Goal: Information Seeking & Learning: Find specific fact

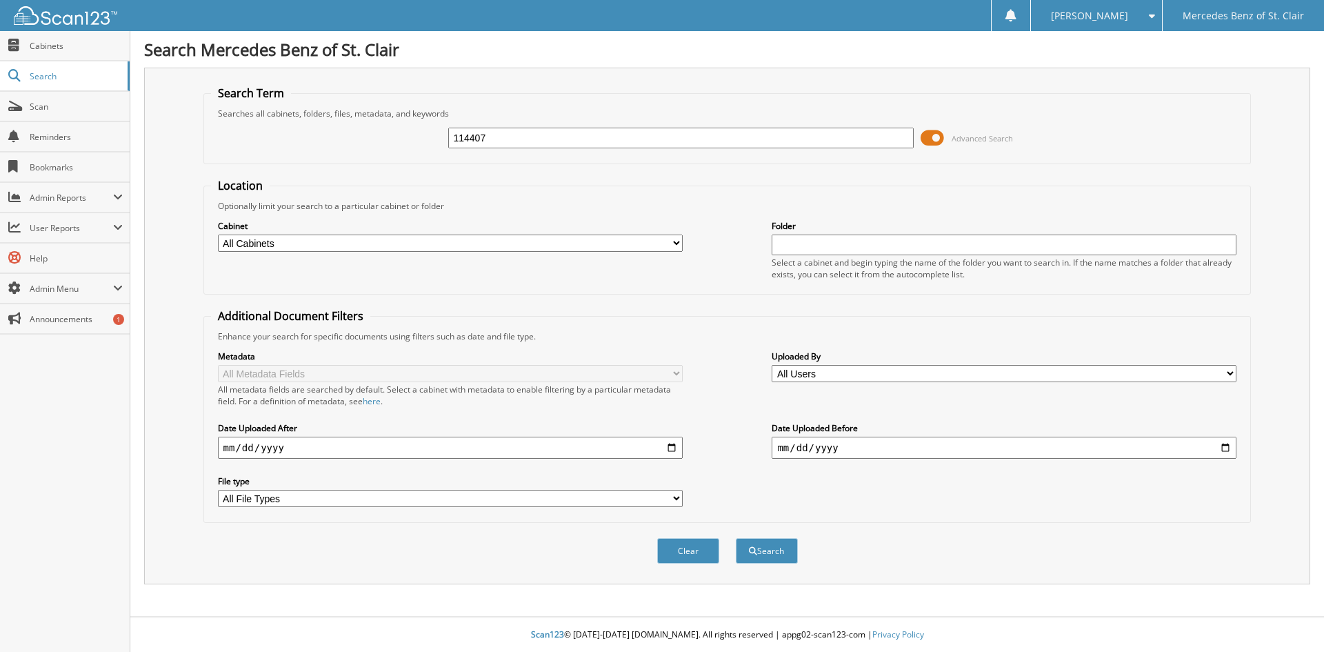
type input "114407"
click at [736, 538] on button "Search" at bounding box center [767, 551] width 62 height 26
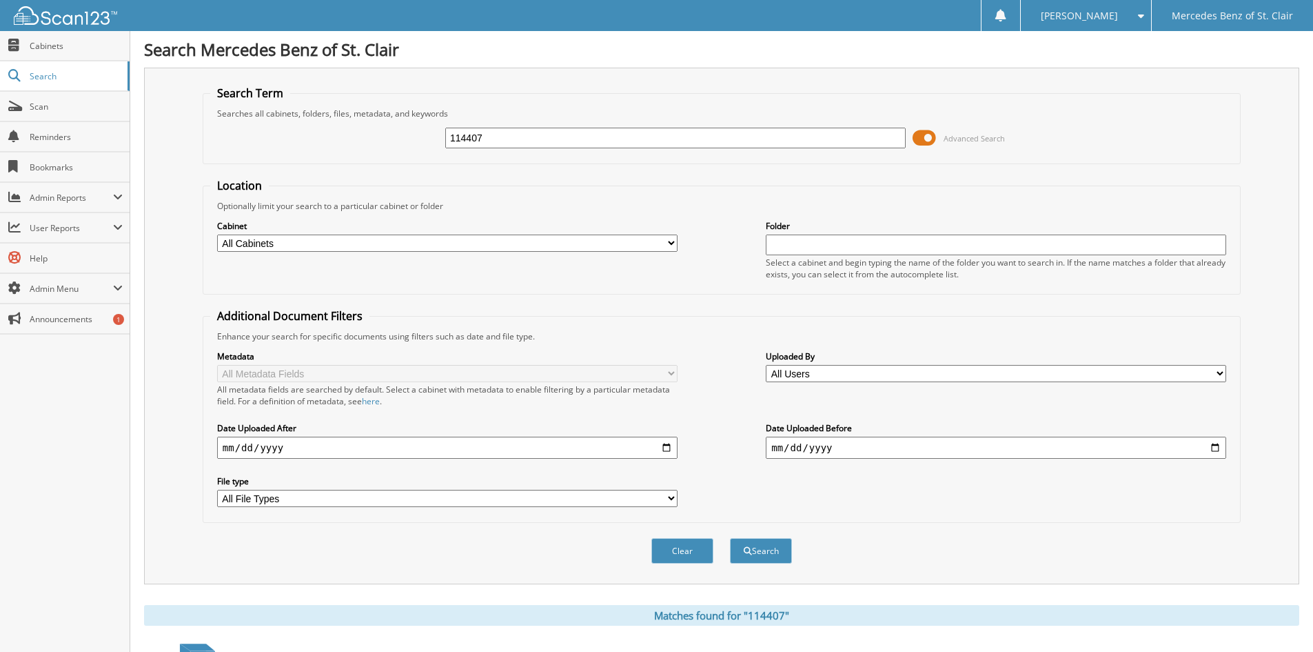
drag, startPoint x: 560, startPoint y: 139, endPoint x: 323, endPoint y: 119, distance: 238.1
click at [323, 119] on fieldset "Search Term Searches all cabinets, folders, files, metadata, and keywords 11440…" at bounding box center [722, 124] width 1038 height 79
type input "08599"
click at [730, 538] on button "Search" at bounding box center [761, 551] width 62 height 26
click at [489, 110] on div "Searches all cabinets, folders, files, metadata, and keywords" at bounding box center [721, 114] width 1023 height 12
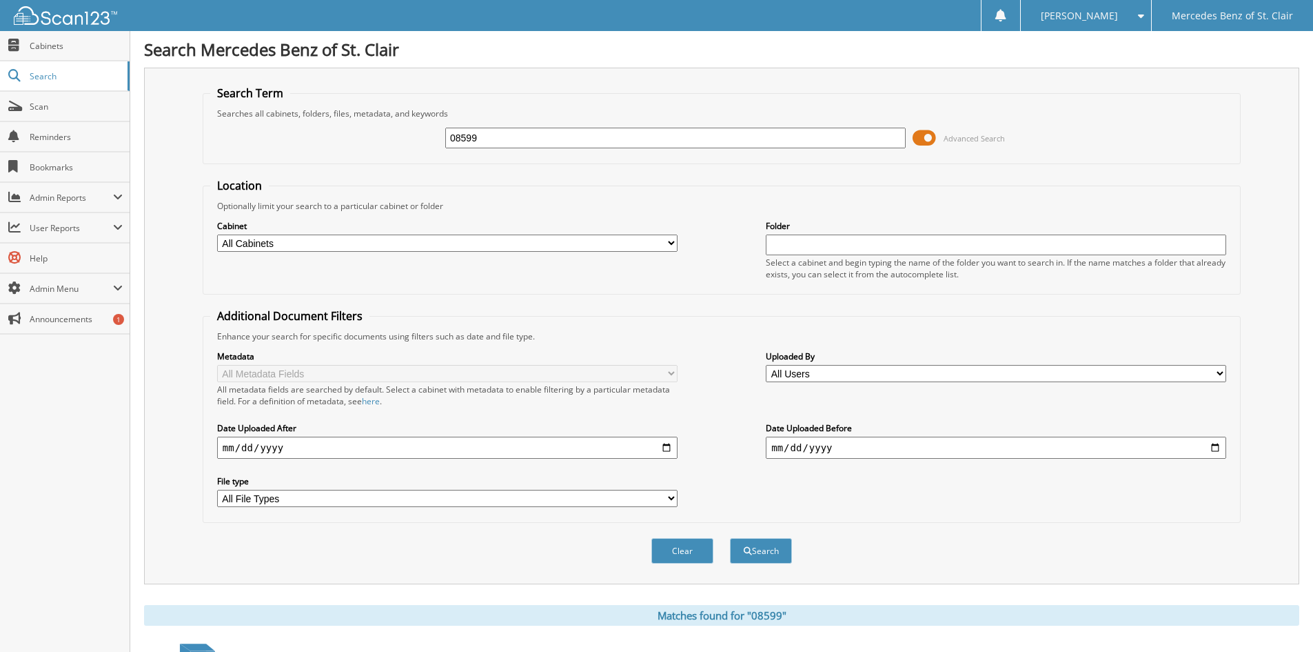
click at [498, 129] on input "08599" at bounding box center [675, 138] width 461 height 21
click at [498, 130] on input "08599" at bounding box center [675, 138] width 461 height 21
type input "08687"
click at [730, 538] on button "Search" at bounding box center [761, 551] width 62 height 26
click at [512, 140] on input "08687" at bounding box center [675, 138] width 461 height 21
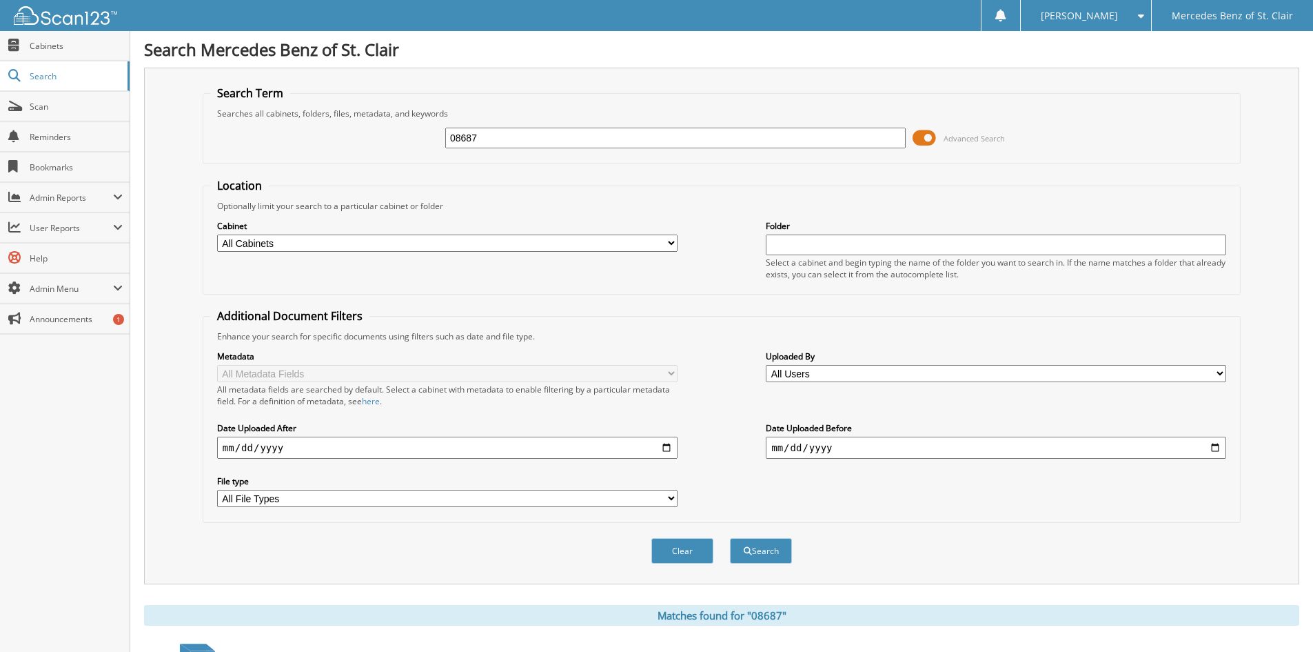
click at [512, 140] on input "08687" at bounding box center [675, 138] width 461 height 21
type input "08642"
click at [730, 538] on button "Search" at bounding box center [761, 551] width 62 height 26
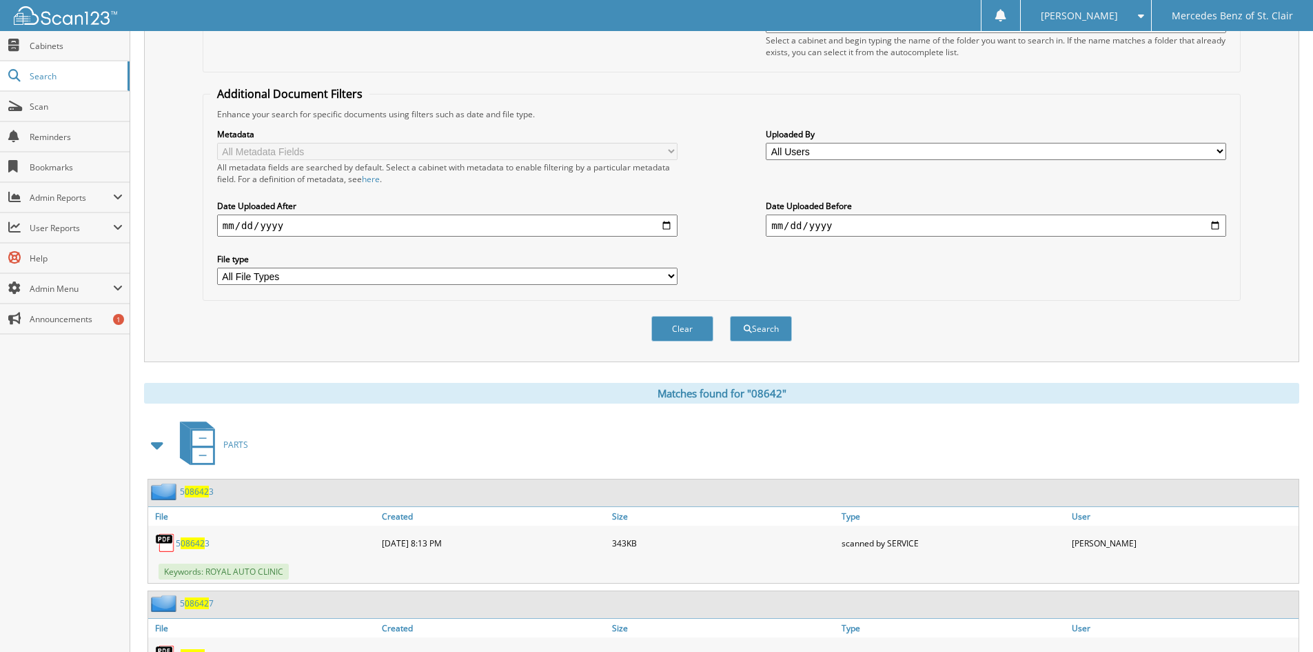
scroll to position [22, 0]
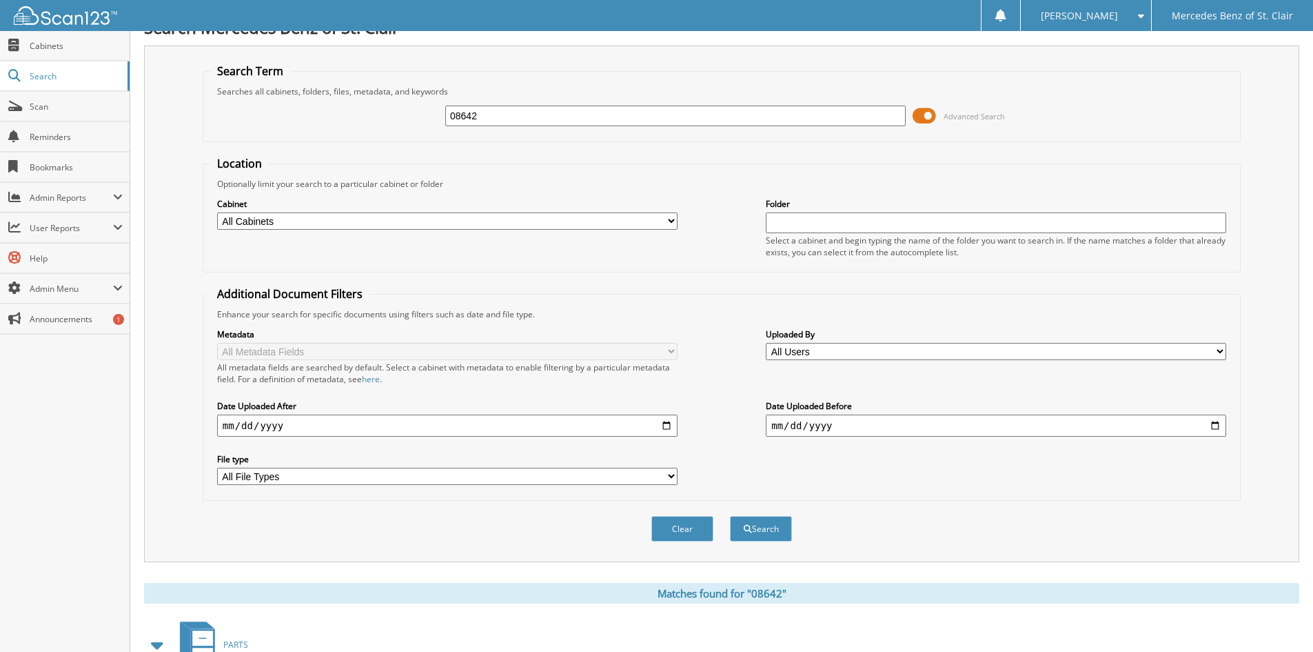
click at [641, 119] on input "08642" at bounding box center [675, 115] width 461 height 21
type input "p3713"
click at [730, 516] on button "Search" at bounding box center [761, 529] width 62 height 26
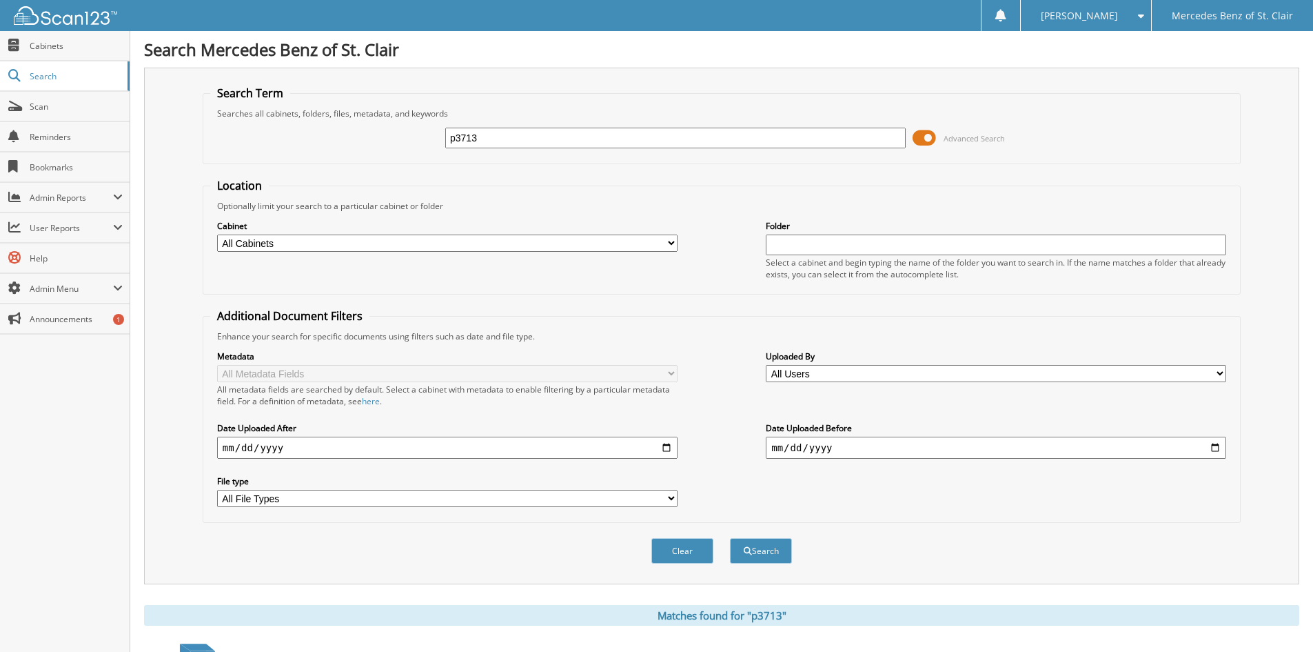
click at [550, 136] on input "p3713" at bounding box center [675, 138] width 461 height 21
type input "08448"
click at [730, 538] on button "Search" at bounding box center [761, 551] width 62 height 26
click at [605, 131] on input "08448" at bounding box center [675, 138] width 461 height 21
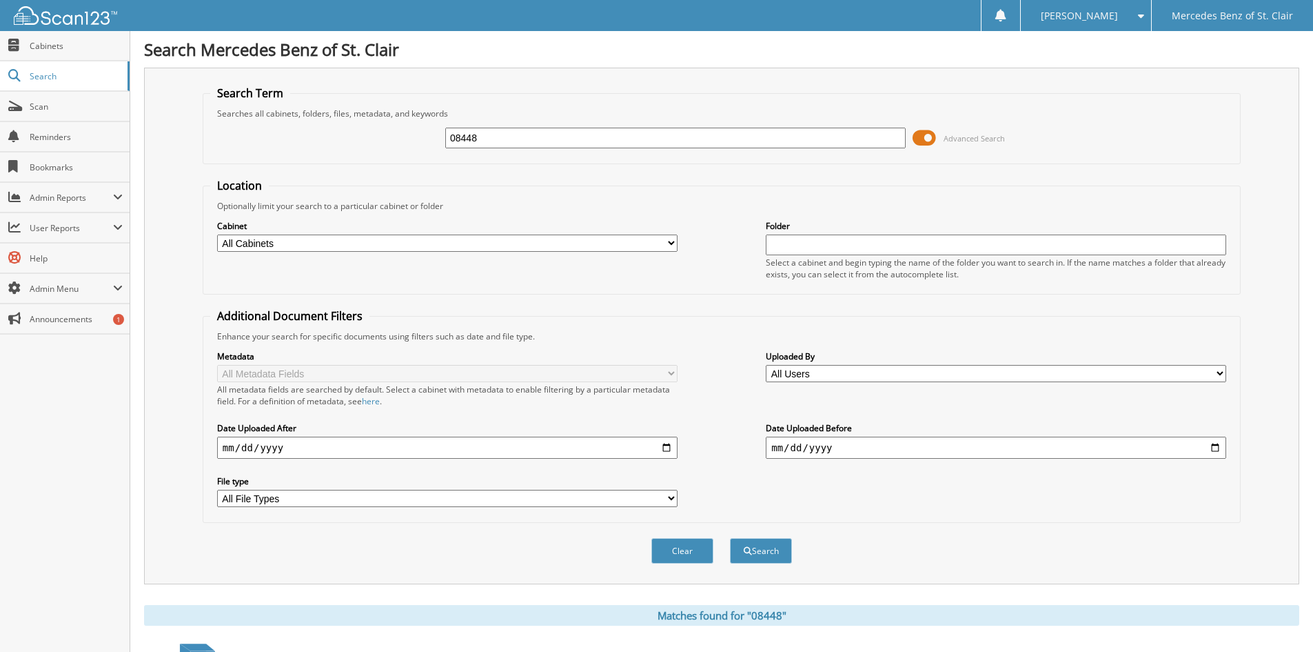
click at [605, 131] on input "08448" at bounding box center [675, 138] width 461 height 21
type input "08015a"
click at [730, 538] on button "Search" at bounding box center [761, 551] width 62 height 26
click at [519, 138] on input "08015a" at bounding box center [675, 138] width 461 height 21
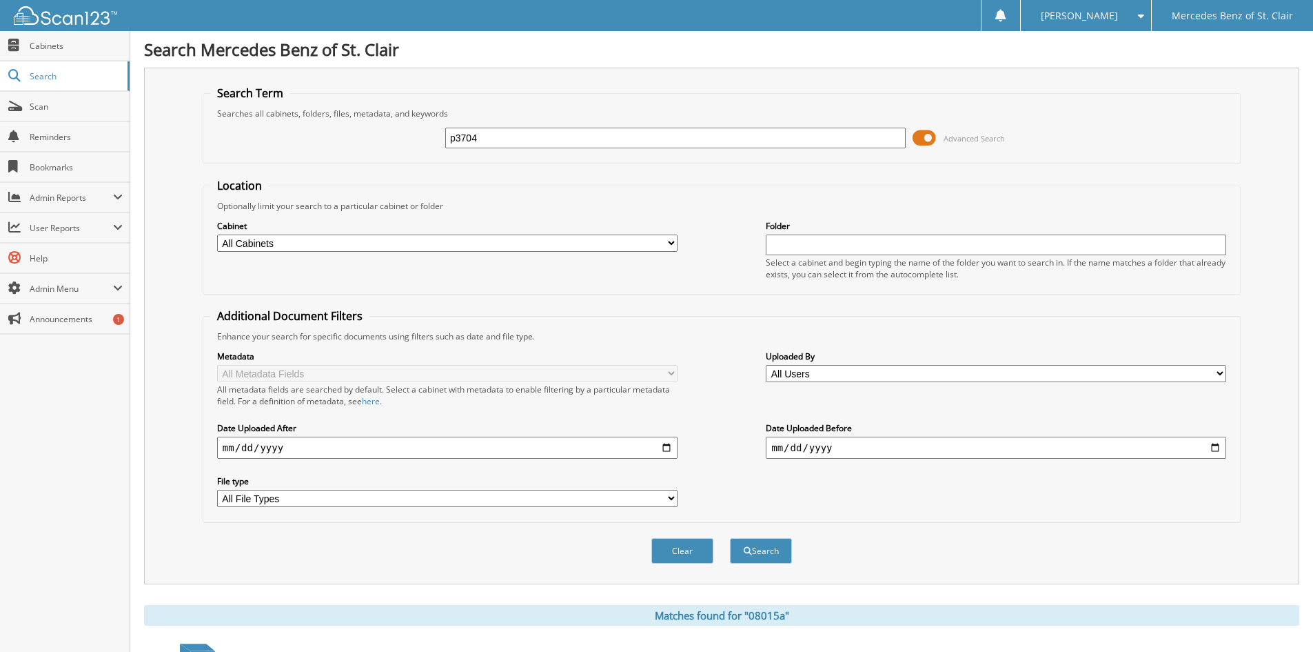
type input "p3704"
click at [730, 538] on button "Search" at bounding box center [761, 551] width 62 height 26
click at [507, 151] on div "p3704 Advanced Search" at bounding box center [721, 137] width 1023 height 37
click at [510, 148] on input "p3704" at bounding box center [675, 138] width 461 height 21
click at [511, 143] on input "p3704" at bounding box center [675, 138] width 461 height 21
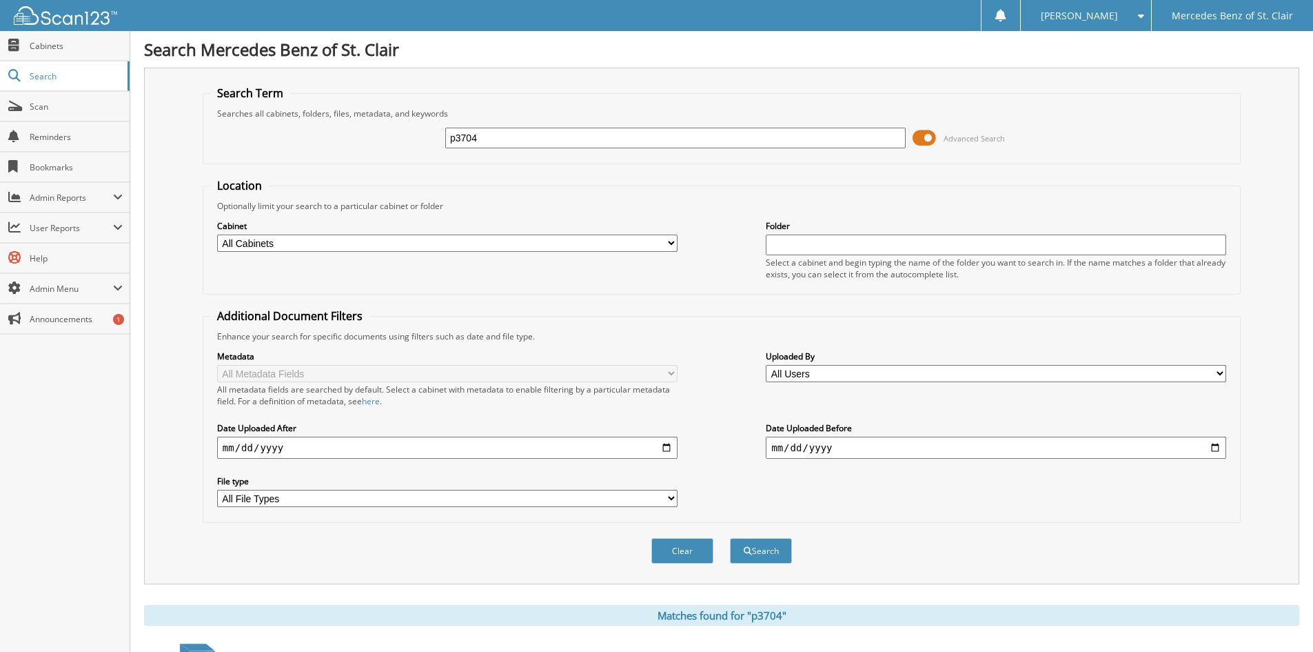
click at [511, 143] on input "p3704" at bounding box center [675, 138] width 461 height 21
type input "08583a"
click at [730, 538] on button "Search" at bounding box center [761, 551] width 62 height 26
click at [552, 139] on input "08583a" at bounding box center [675, 138] width 461 height 21
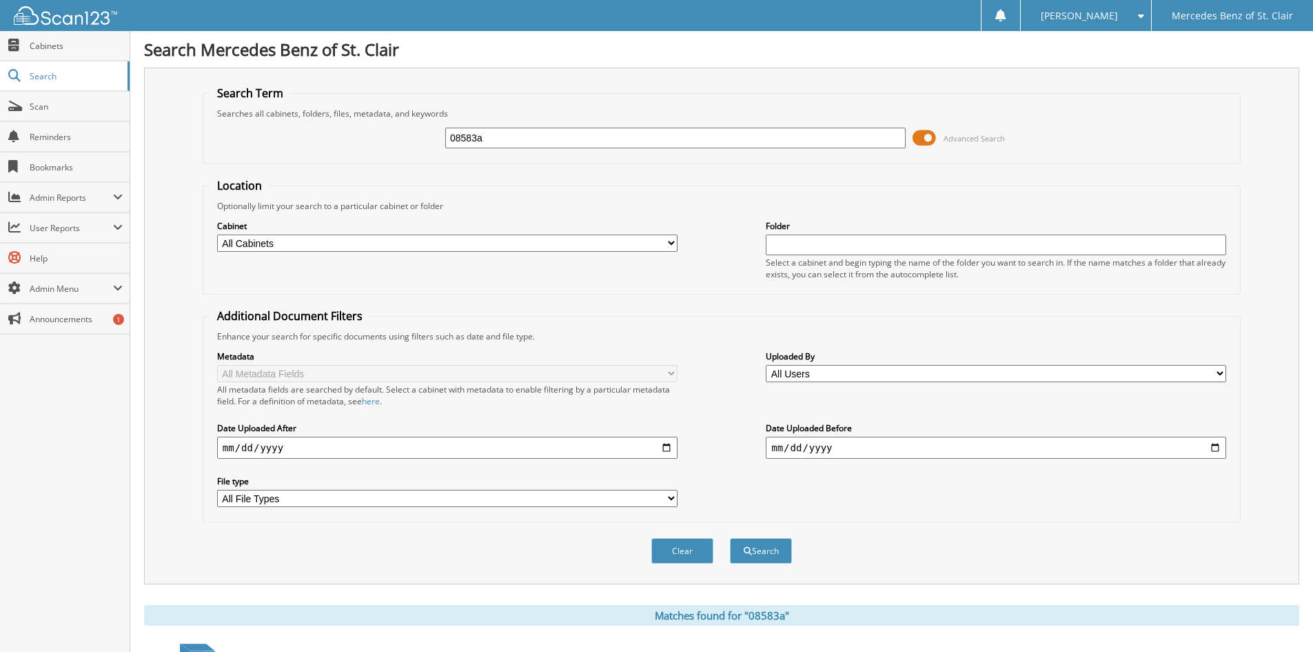
click at [552, 139] on input "08583a" at bounding box center [675, 138] width 461 height 21
type input "08681"
click at [730, 538] on button "Search" at bounding box center [761, 551] width 62 height 26
click at [522, 136] on input "08681" at bounding box center [675, 138] width 461 height 21
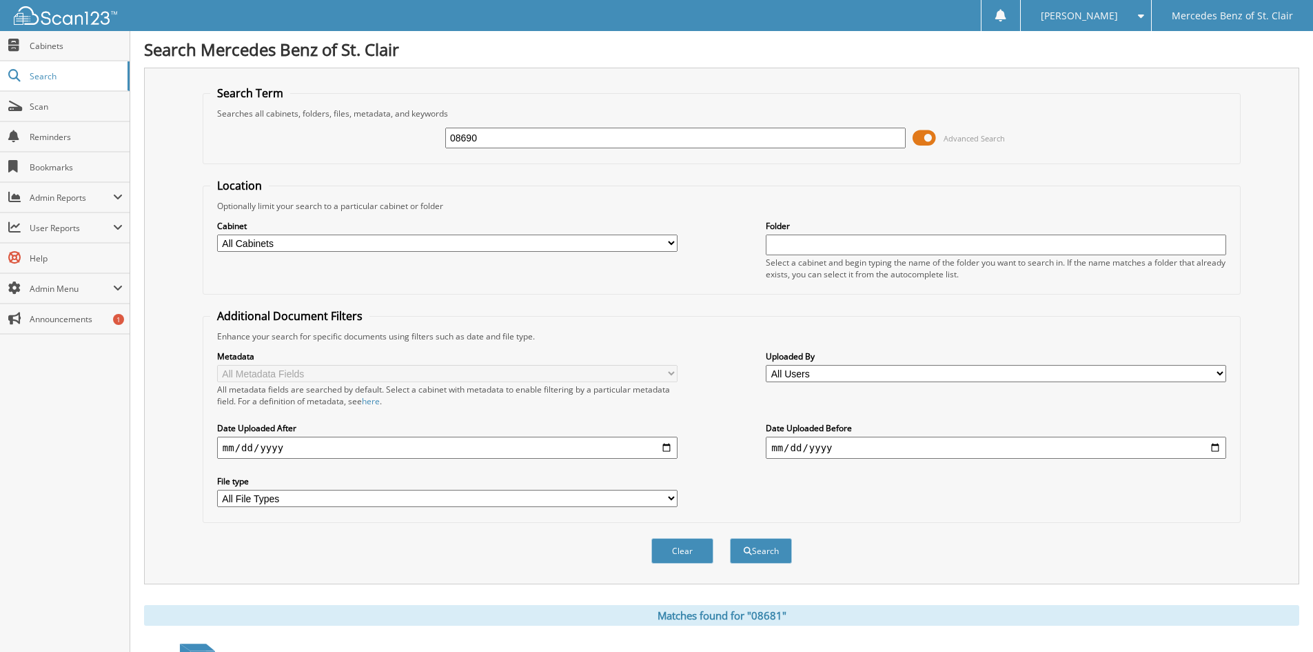
type input "08690"
click at [730, 538] on button "Search" at bounding box center [761, 551] width 62 height 26
click at [510, 130] on input "08690" at bounding box center [675, 138] width 461 height 21
type input "08669"
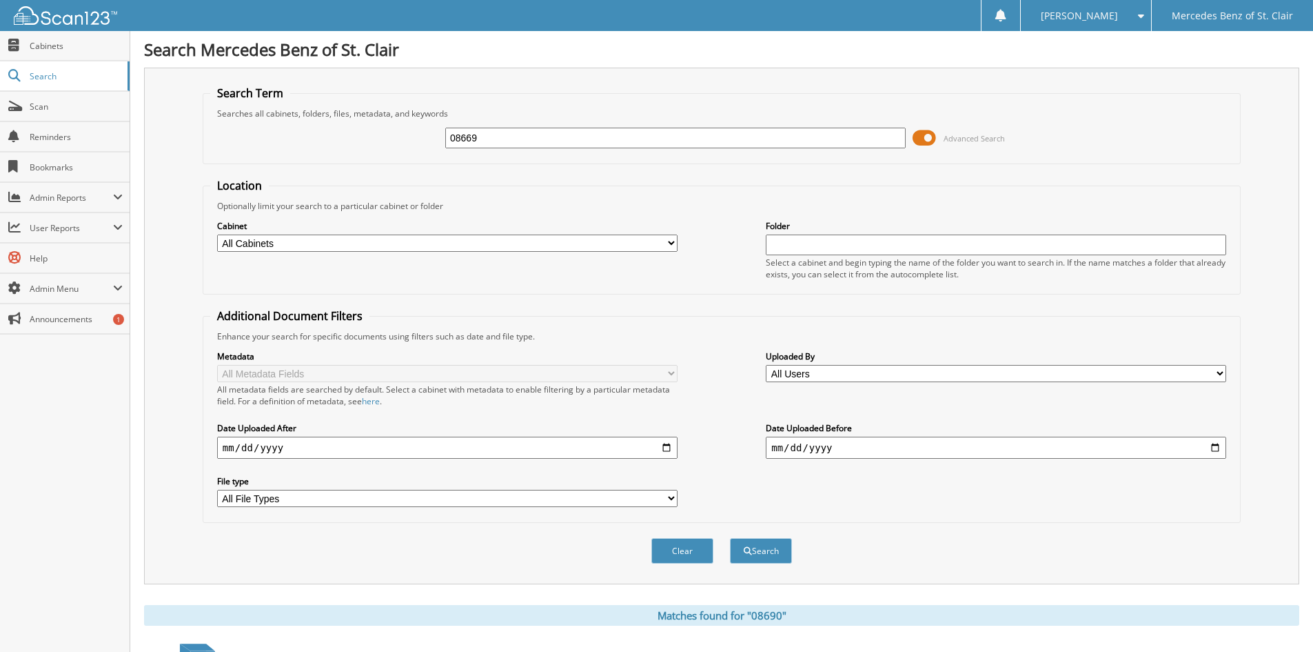
click at [730, 538] on button "Search" at bounding box center [761, 551] width 62 height 26
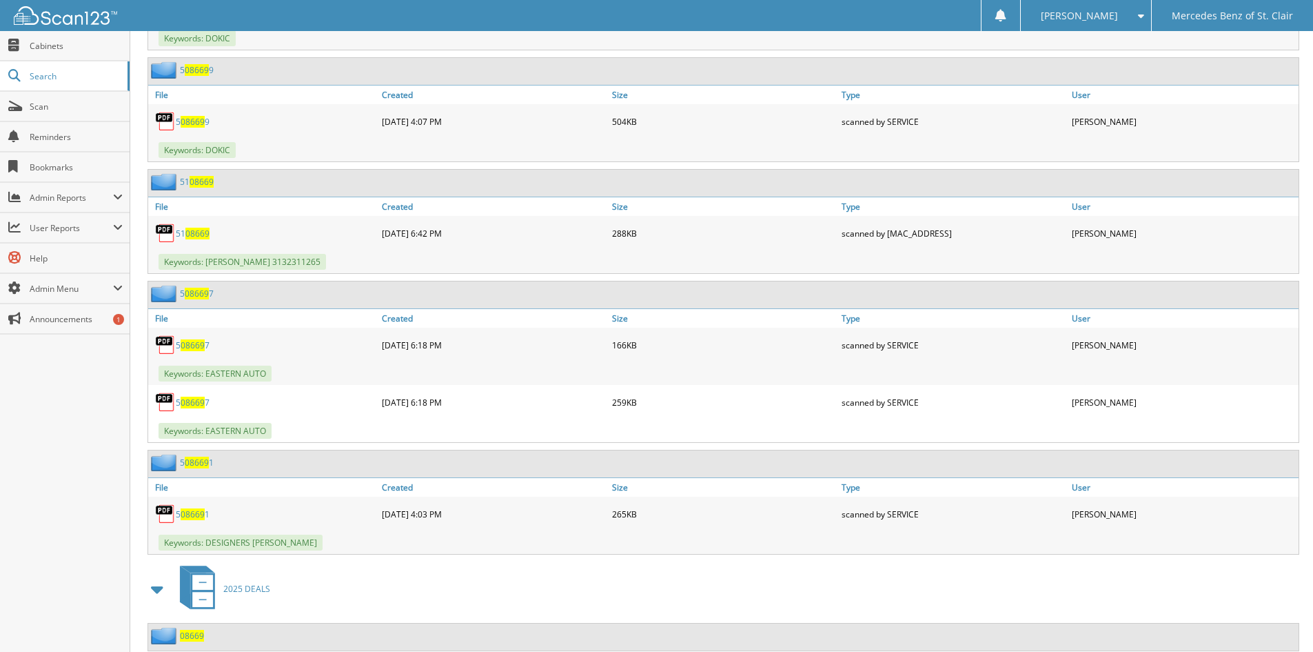
scroll to position [1062, 0]
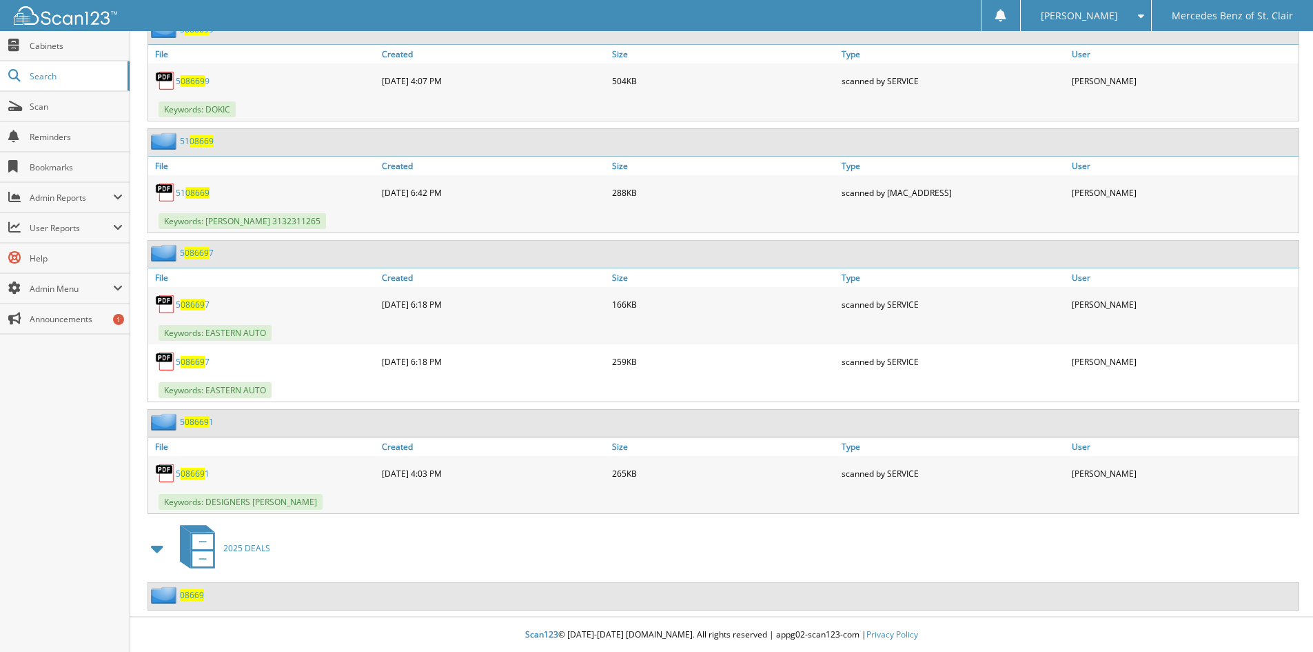
drag, startPoint x: 531, startPoint y: 443, endPoint x: 416, endPoint y: 541, distance: 151.1
click at [416, 541] on div "2025 DEALS" at bounding box center [722, 548] width 1156 height 54
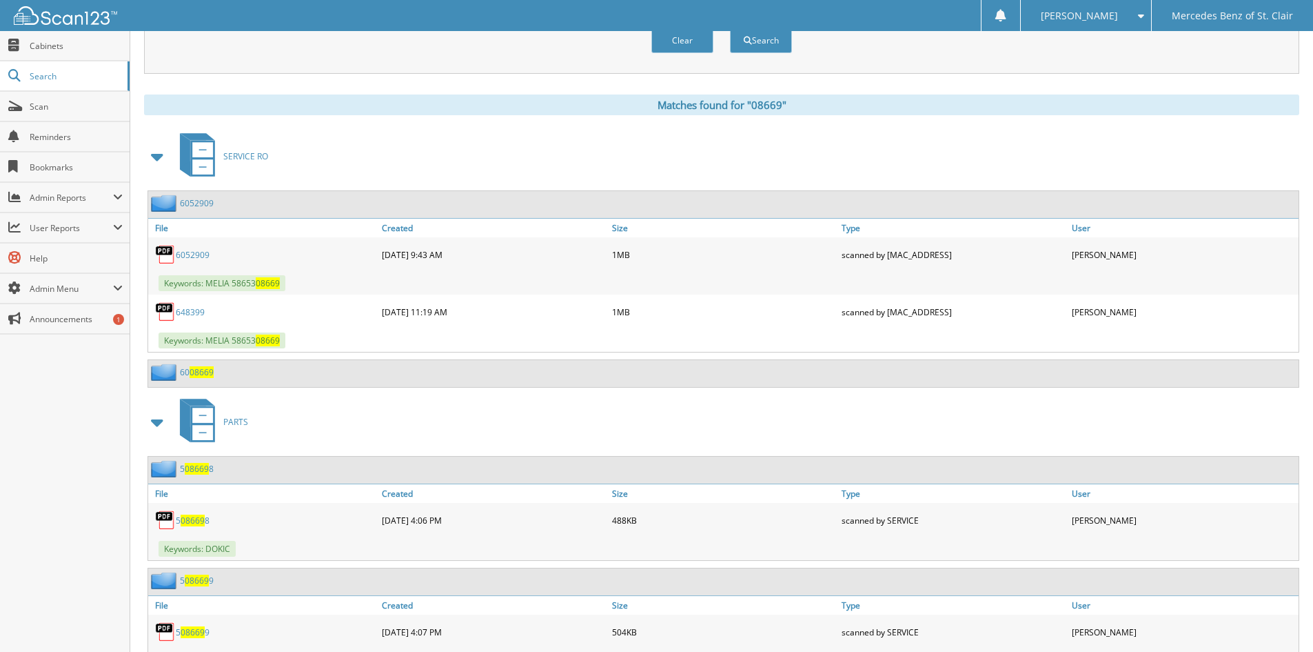
scroll to position [0, 0]
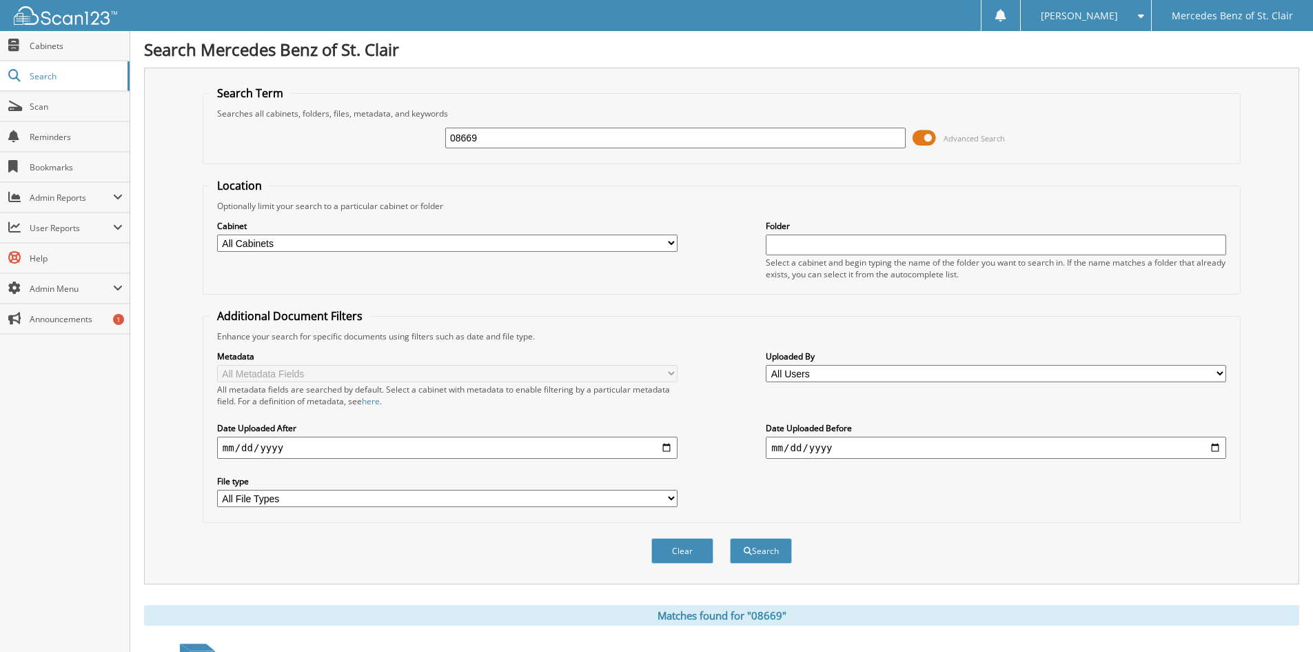
click at [516, 137] on input "08669" at bounding box center [675, 138] width 461 height 21
type input "p3699"
click at [730, 538] on button "Search" at bounding box center [761, 551] width 62 height 26
click at [558, 137] on input "p3699" at bounding box center [675, 138] width 461 height 21
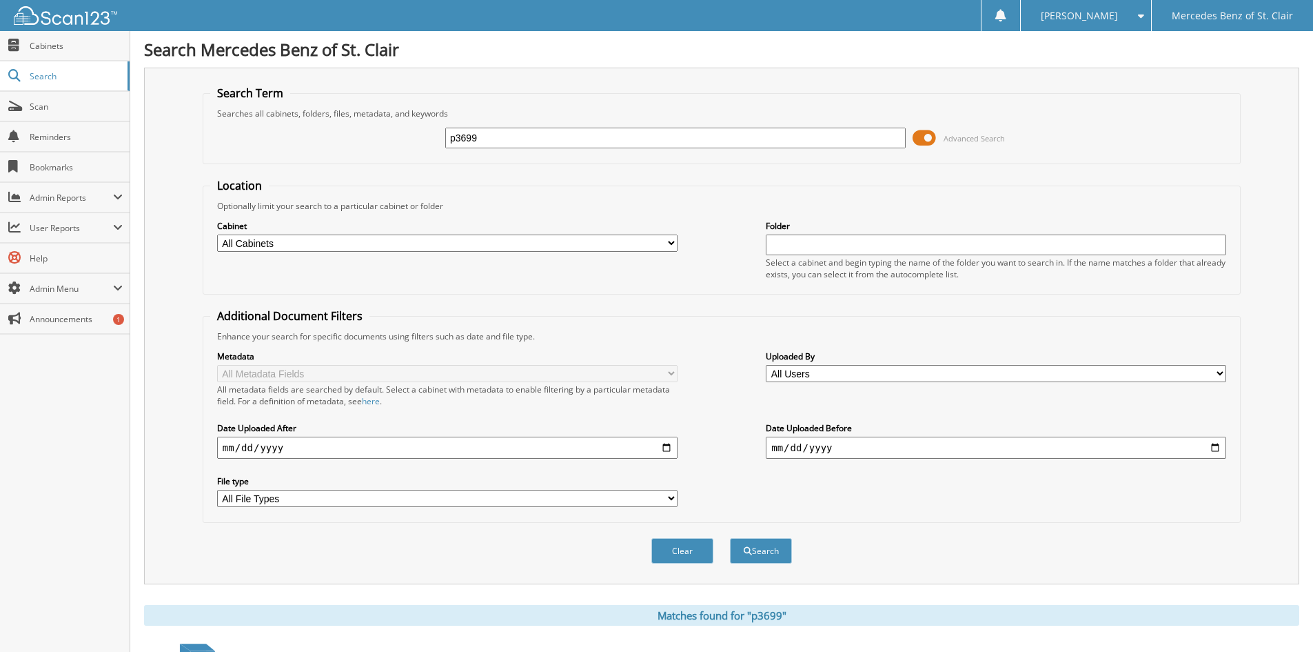
click at [558, 137] on input "p3699" at bounding box center [675, 138] width 461 height 21
type input "08666"
click at [730, 538] on button "Search" at bounding box center [761, 551] width 62 height 26
click at [550, 142] on input "08666" at bounding box center [675, 138] width 461 height 21
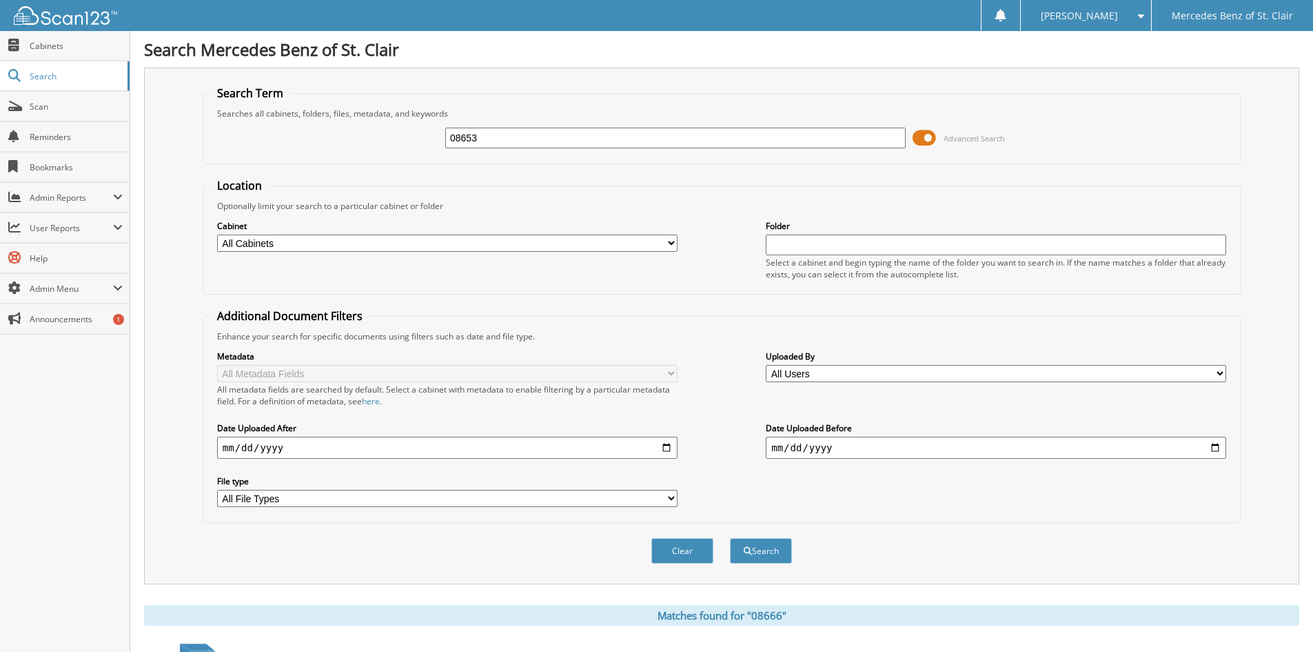
type input "08653"
click at [730, 538] on button "Search" at bounding box center [761, 551] width 62 height 26
click at [492, 130] on input "08653" at bounding box center [675, 138] width 461 height 21
type input "p3605"
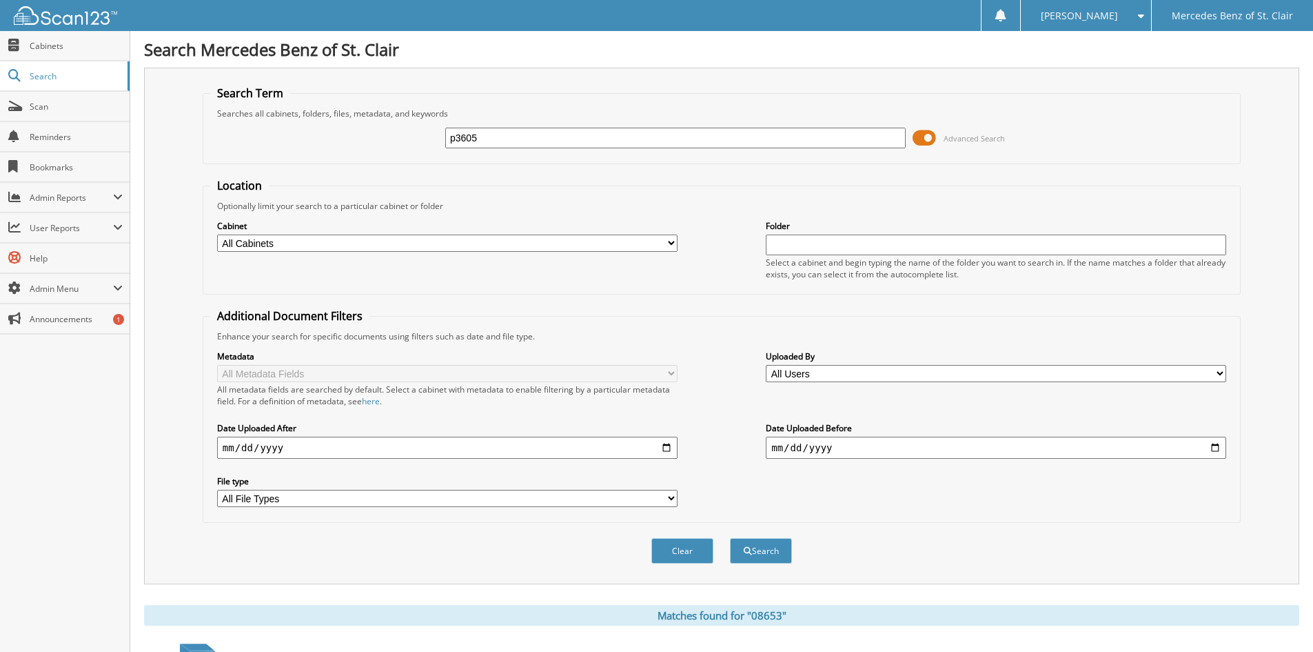
click at [730, 538] on button "Search" at bounding box center [761, 551] width 62 height 26
click at [492, 134] on input "p3605" at bounding box center [675, 138] width 461 height 21
type input "08520"
click at [730, 538] on button "Search" at bounding box center [761, 551] width 62 height 26
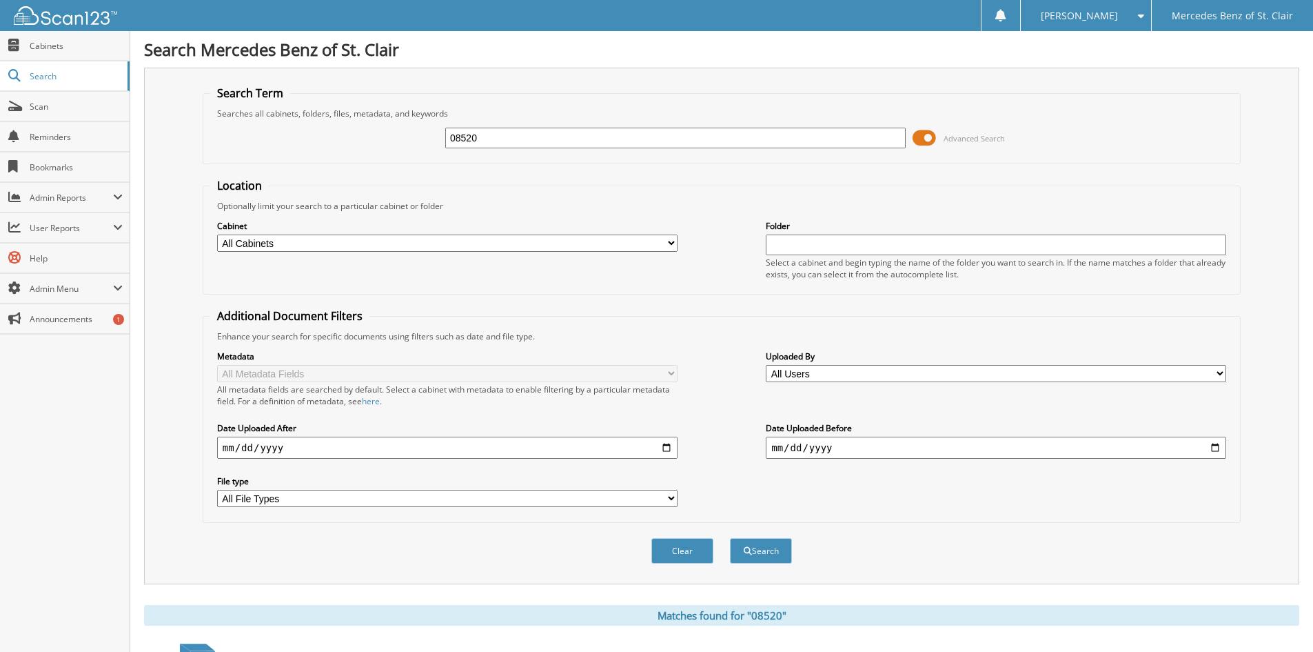
click at [481, 143] on input "08520" at bounding box center [675, 138] width 461 height 21
click at [481, 142] on input "08520" at bounding box center [675, 138] width 461 height 21
type input "08541a"
click at [730, 538] on button "Search" at bounding box center [761, 551] width 62 height 26
click at [527, 140] on input "08541a" at bounding box center [675, 138] width 461 height 21
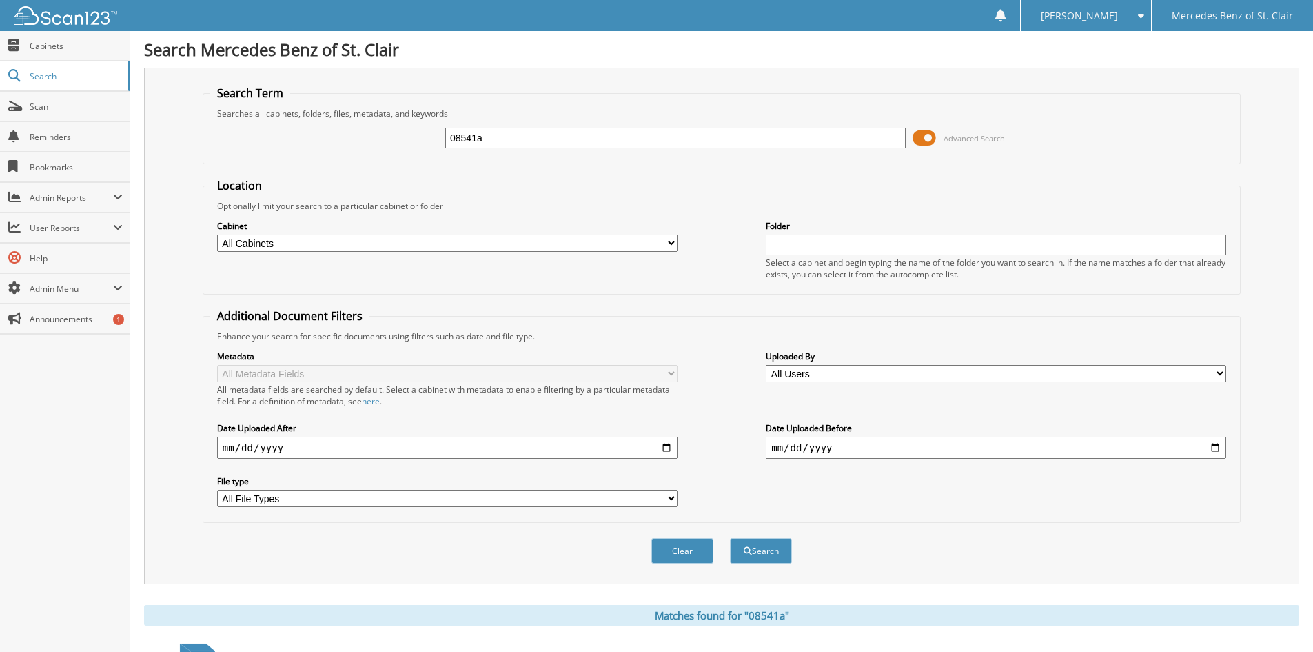
click at [527, 140] on input "08541a" at bounding box center [675, 138] width 461 height 21
type input "08494"
click at [730, 538] on button "Search" at bounding box center [761, 551] width 62 height 26
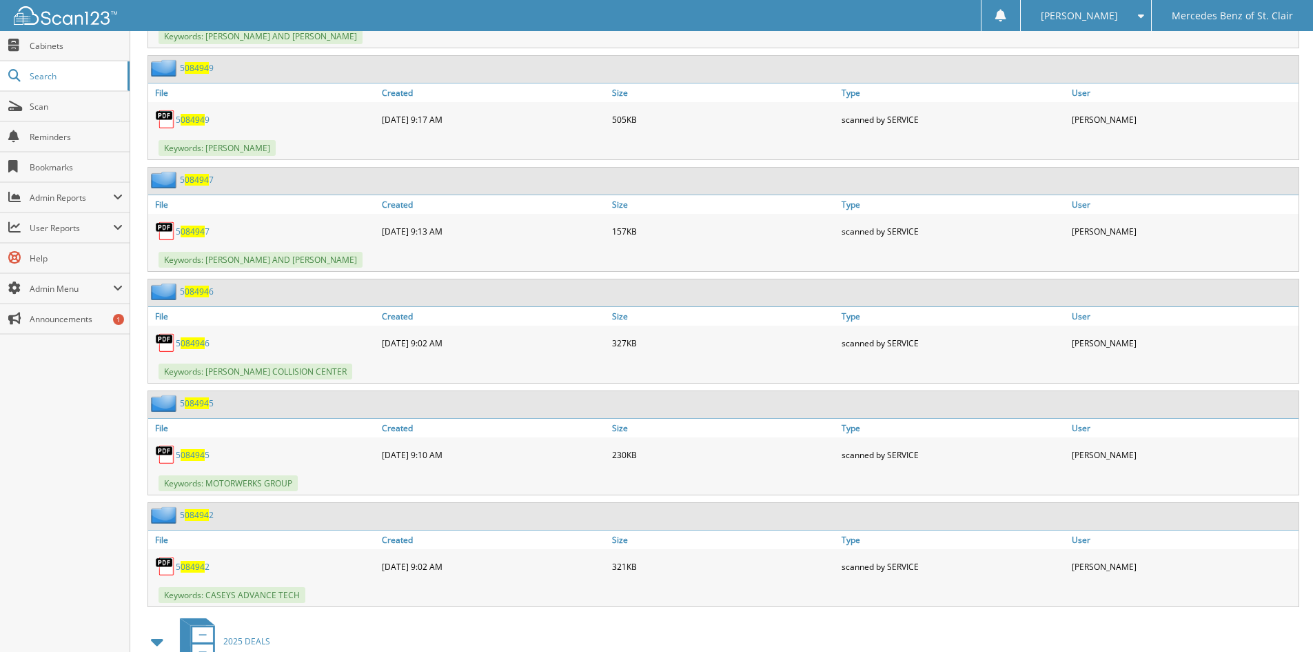
scroll to position [963, 0]
